Goal: Transaction & Acquisition: Purchase product/service

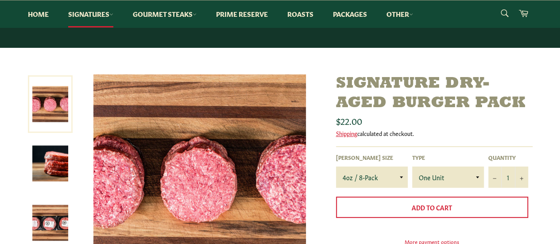
scroll to position [133, 0]
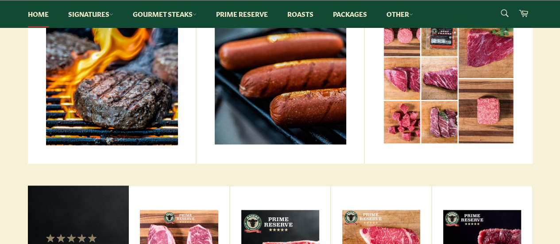
scroll to position [354, 0]
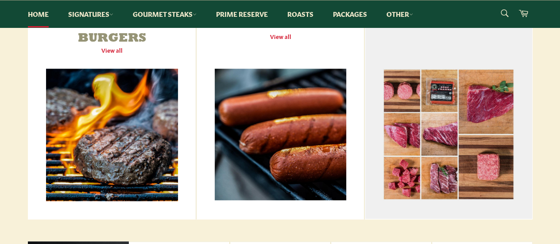
click at [477, 128] on link "Packages View all" at bounding box center [448, 105] width 167 height 228
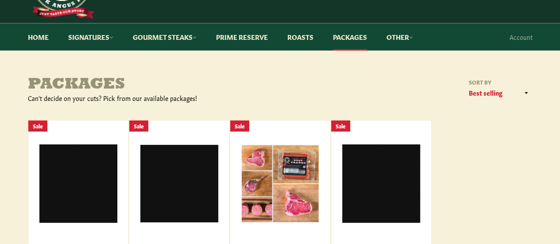
scroll to position [133, 0]
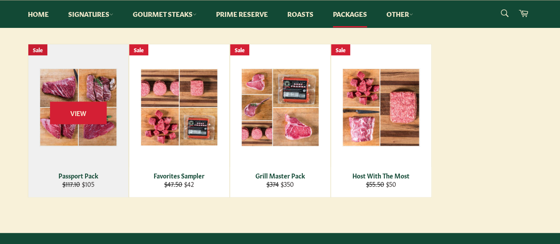
click at [81, 83] on div "View" at bounding box center [78, 120] width 100 height 153
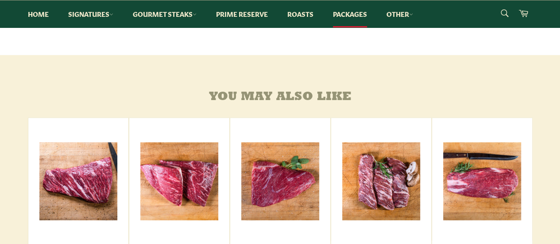
scroll to position [664, 0]
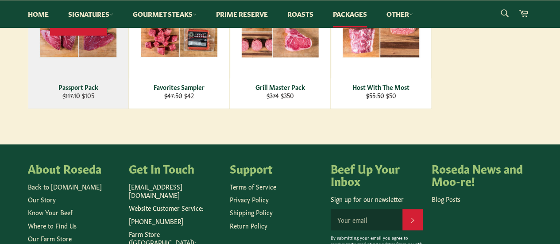
scroll to position [89, 0]
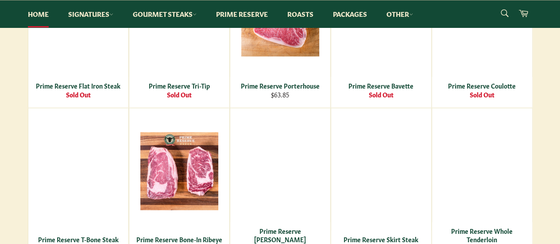
scroll to position [797, 0]
